Goal: Task Accomplishment & Management: Use online tool/utility

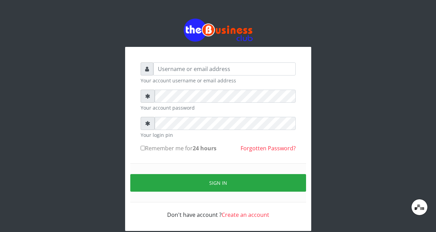
click at [242, 70] on input "text" at bounding box center [224, 68] width 142 height 13
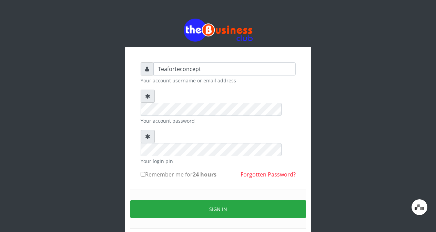
type input "Teaforteconcept"
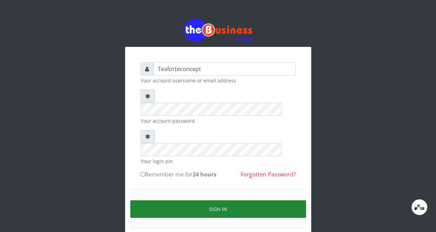
click at [238, 200] on button "Sign in" at bounding box center [218, 209] width 176 height 18
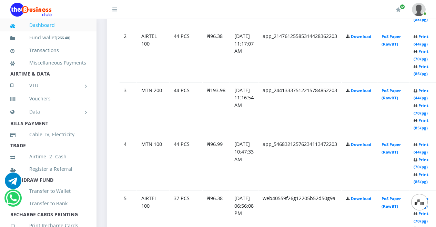
scroll to position [451, 0]
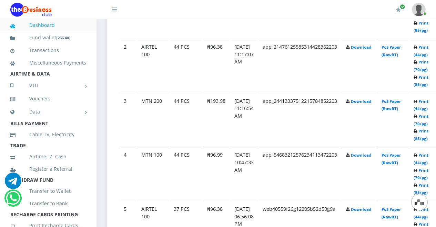
drag, startPoint x: 424, startPoint y: 161, endPoint x: 429, endPoint y: 163, distance: 4.6
click at [429, 163] on td "Print (44/pg) Print (70/pg) Print (85/pg)" at bounding box center [424, 172] width 30 height 53
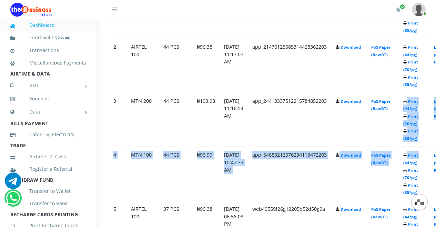
scroll to position [451, 13]
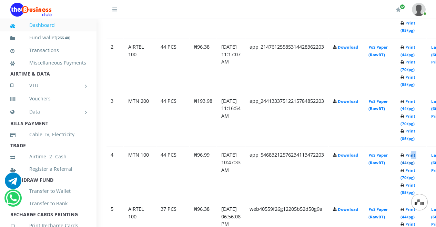
drag, startPoint x: 431, startPoint y: 161, endPoint x: 421, endPoint y: 158, distance: 9.9
click at [421, 158] on td "Print (44/pg) Print (70/pg) Print (85/pg)" at bounding box center [411, 172] width 30 height 53
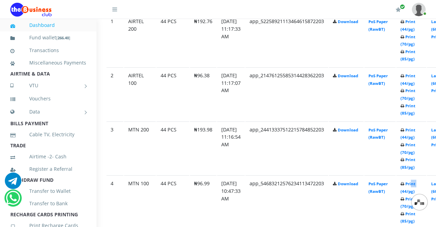
scroll to position [297, 13]
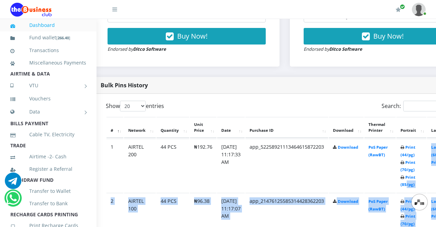
drag, startPoint x: 421, startPoint y: 152, endPoint x: 416, endPoint y: 189, distance: 37.9
click at [416, 189] on td "Print (44/pg) Print (70/pg) Print (85/pg)" at bounding box center [411, 164] width 30 height 53
drag, startPoint x: 419, startPoint y: 151, endPoint x: 407, endPoint y: 147, distance: 13.2
click at [407, 147] on td "Print (44/pg) Print (70/pg) Print (85/pg)" at bounding box center [411, 164] width 30 height 53
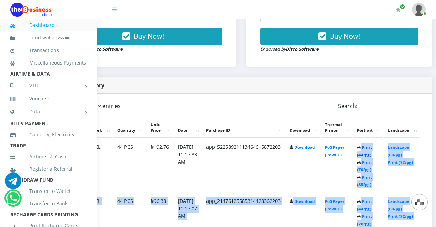
scroll to position [297, 73]
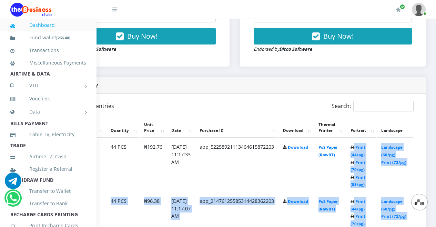
click at [390, 187] on td "Landscape (60/pg) Print (72/pg)" at bounding box center [395, 164] width 36 height 53
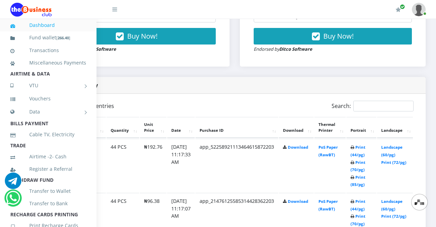
click at [354, 147] on icon at bounding box center [352, 147] width 4 height 4
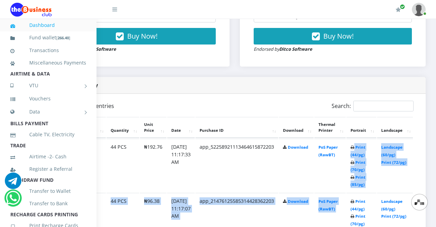
drag, startPoint x: 358, startPoint y: 203, endPoint x: 355, endPoint y: 201, distance: 3.7
click at [355, 201] on td "Print (44/pg) Print (70/pg) Print (85/pg)" at bounding box center [361, 219] width 30 height 53
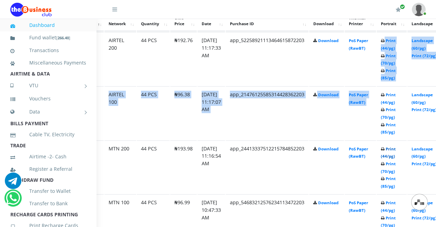
scroll to position [411, 33]
